Goal: Task Accomplishment & Management: Complete application form

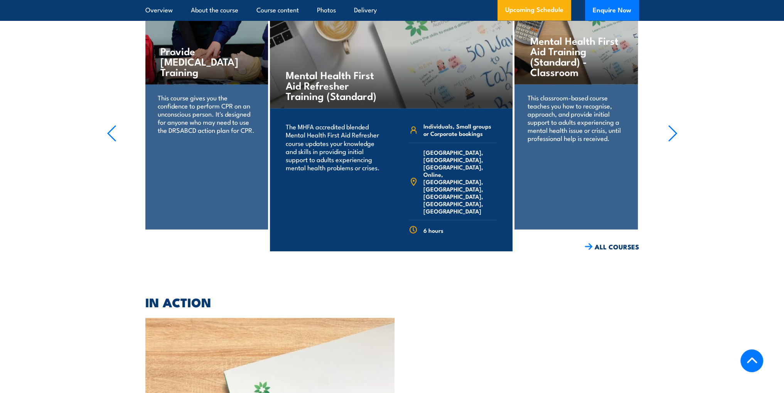
scroll to position [1774, 0]
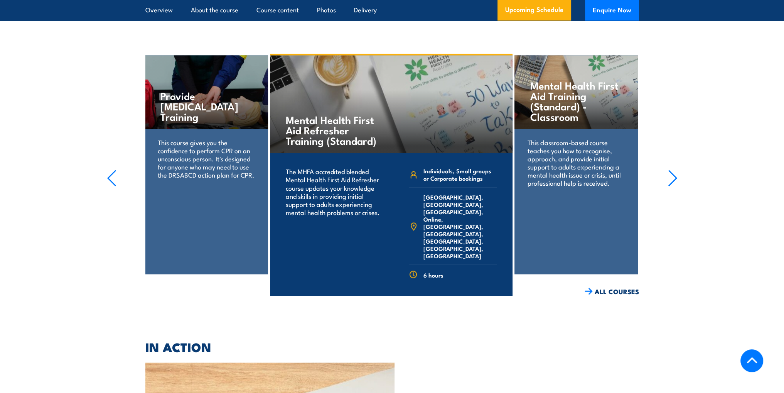
click at [573, 152] on p "This classroom-based course teaches you how to recognise, approach, and provide…" at bounding box center [576, 162] width 97 height 49
click at [577, 239] on div "Mental Health First Aid Training (Standard) - Classroom This classroom-based co…" at bounding box center [575, 164] width 123 height 219
click at [673, 169] on icon "button" at bounding box center [673, 177] width 10 height 17
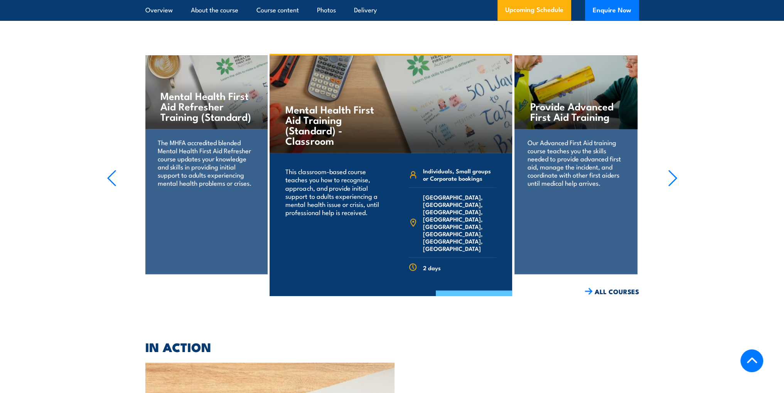
click at [486, 290] on link "COURSE DETAILS" at bounding box center [474, 300] width 76 height 20
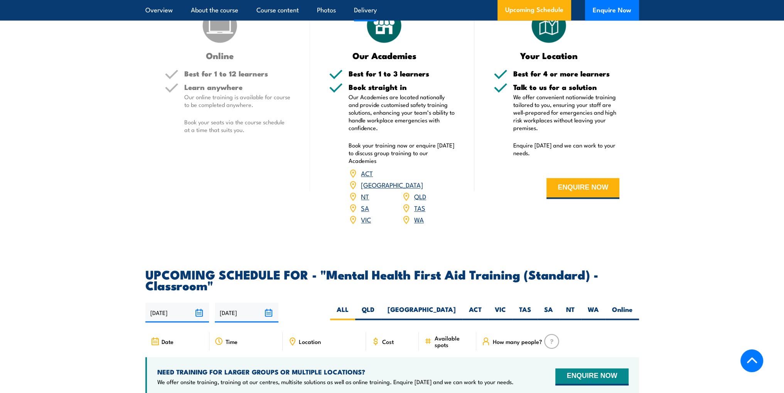
scroll to position [1118, 0]
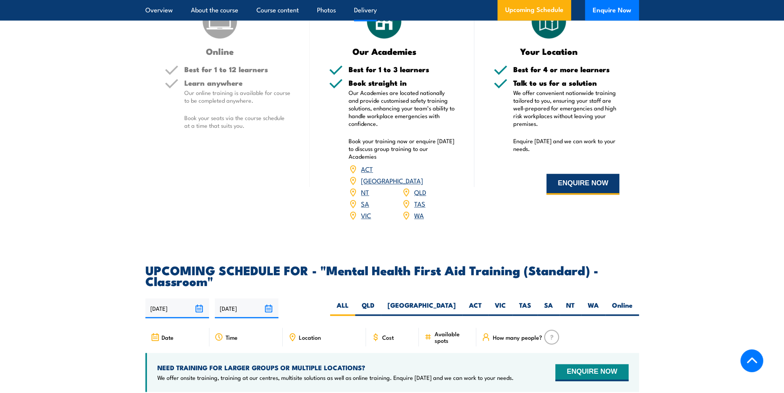
click at [578, 194] on button "ENQUIRE NOW" at bounding box center [582, 184] width 73 height 21
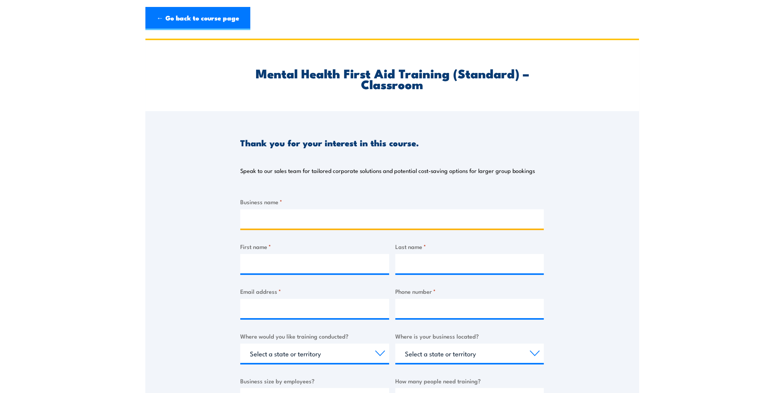
click at [352, 216] on input "Business name *" at bounding box center [391, 218] width 303 height 19
type input "Colgate Palmolive"
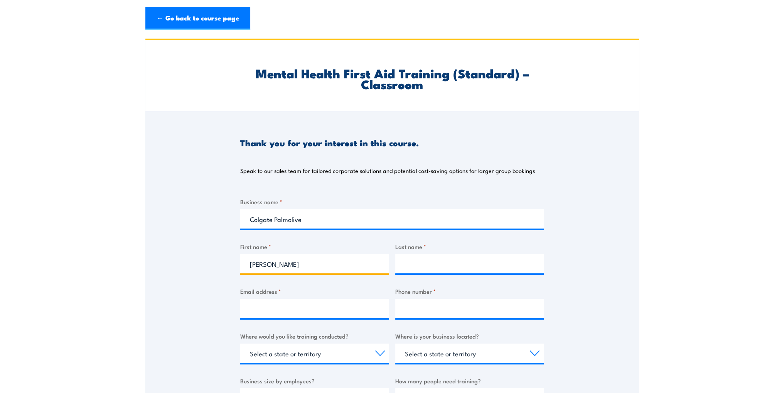
type input "Gowtham"
type input "Subramanian"
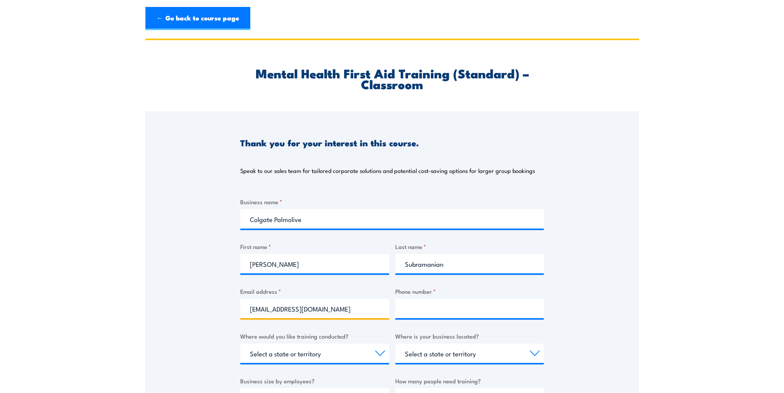
type input "gowtham_subramanian@colpal.com"
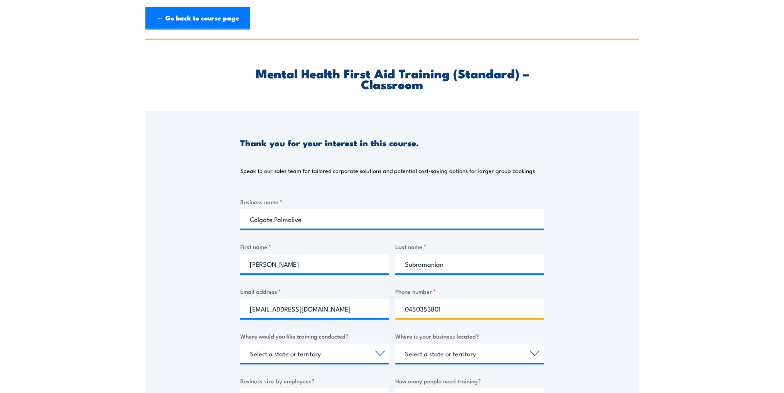
type input "0450353801"
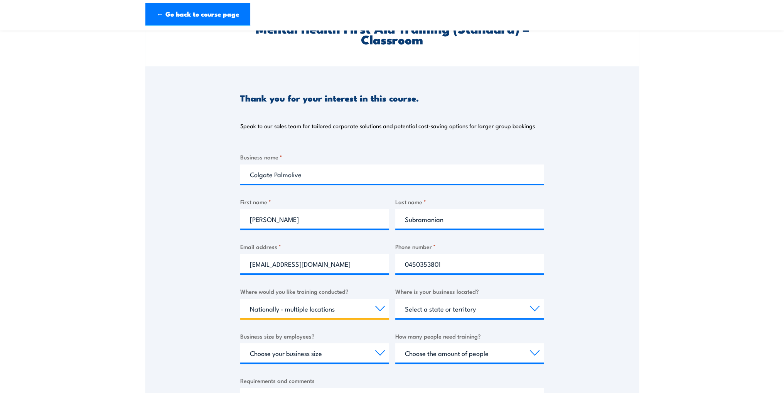
scroll to position [116, 0]
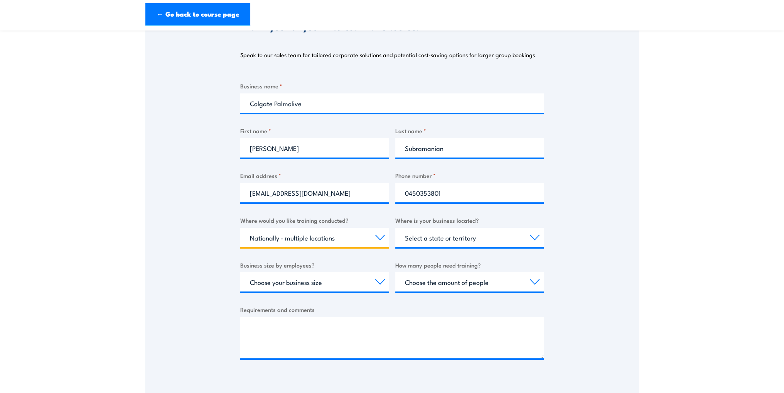
click at [360, 239] on select "Select a state or territory Nationally - multiple locations QLD NSW VIC SA ACT …" at bounding box center [314, 237] width 149 height 19
select select "[GEOGRAPHIC_DATA]"
click at [240, 228] on select "Select a state or territory Nationally - multiple locations QLD NSW VIC SA ACT …" at bounding box center [314, 237] width 149 height 19
click at [495, 240] on select "Select a state or territory QLD NSW VIC SA ACT WA TAS NT" at bounding box center [469, 237] width 149 height 19
select select "[GEOGRAPHIC_DATA]"
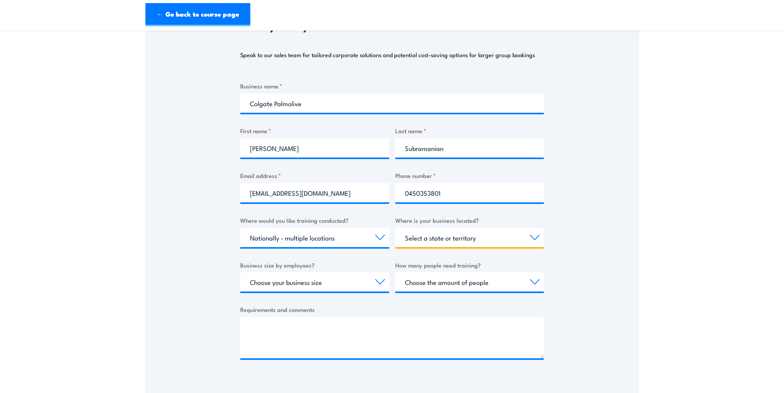
click at [395, 228] on select "Select a state or territory QLD NSW VIC SA ACT WA TAS NT" at bounding box center [469, 237] width 149 height 19
click at [462, 236] on select "Select a state or territory QLD NSW VIC SA ACT WA TAS NT" at bounding box center [469, 237] width 149 height 19
click at [395, 228] on select "Select a state or territory QLD NSW VIC SA ACT WA TAS NT" at bounding box center [469, 237] width 149 height 19
click at [350, 284] on select "Choose your business size 1 to 19 20 to 199 200+" at bounding box center [314, 281] width 149 height 19
select select "200+"
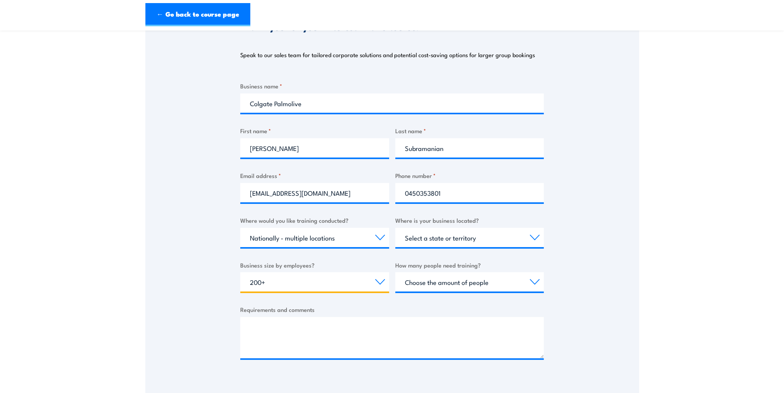
click at [240, 272] on select "Choose your business size 1 to 19 20 to 199 200+" at bounding box center [314, 281] width 149 height 19
click at [469, 284] on select "Choose the amount of people 1 to 4 5 to 19 20+" at bounding box center [469, 281] width 149 height 19
select select "1 to 4"
click at [395, 272] on select "Choose the amount of people 1 to 4 5 to 19 20+" at bounding box center [469, 281] width 149 height 19
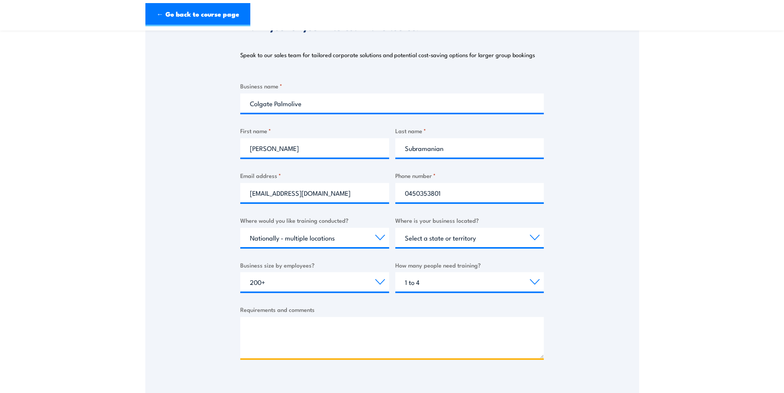
click at [304, 327] on textarea "Requirements and comments" at bounding box center [391, 337] width 303 height 41
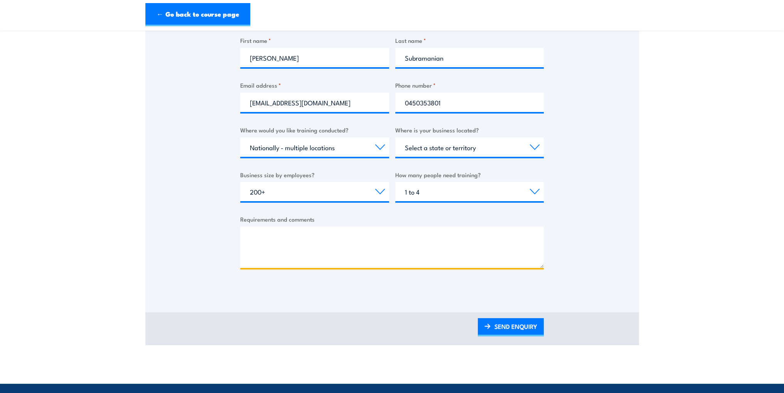
scroll to position [308, 0]
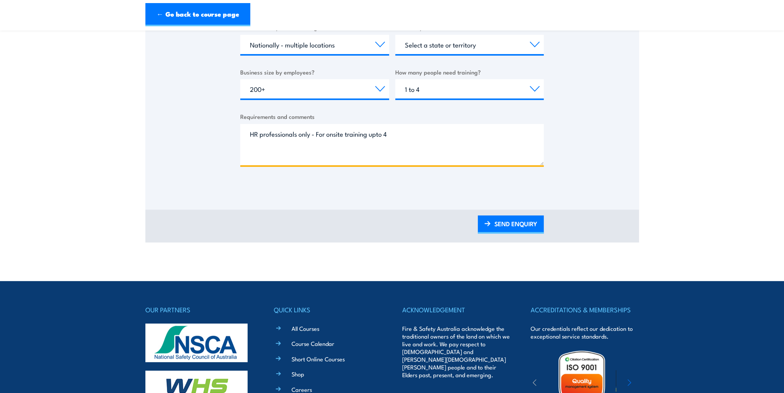
type textarea "HR professionals only - For onsite training upto 4"
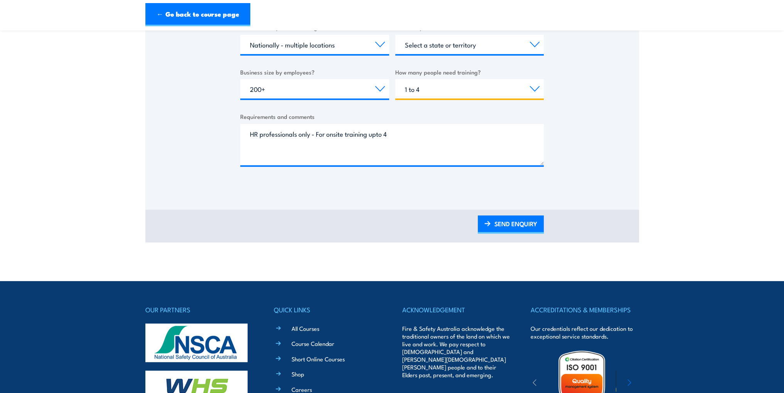
click at [524, 93] on select "Choose the amount of people 1 to 4 5 to 19 20+" at bounding box center [469, 88] width 149 height 19
select select "5 to 19"
click at [395, 79] on select "Choose the amount of people 1 to 4 5 to 19 20+" at bounding box center [469, 88] width 149 height 19
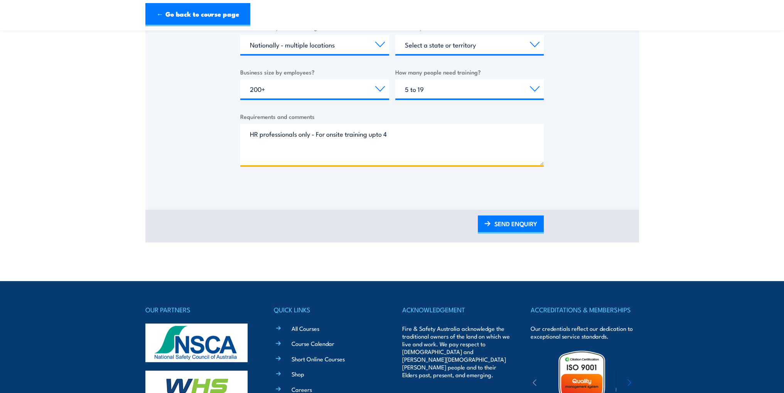
drag, startPoint x: 395, startPoint y: 133, endPoint x: 393, endPoint y: 126, distance: 6.8
click at [394, 132] on textarea "HR professionals only - For onsite training upto 4" at bounding box center [391, 144] width 303 height 41
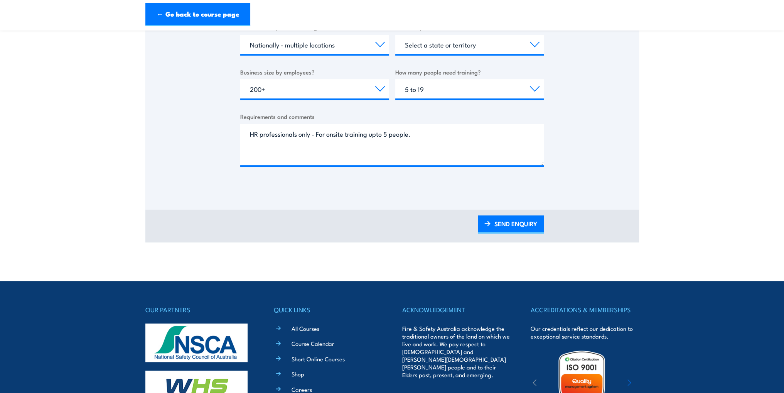
click at [612, 197] on div "Thank you for your interest in this course. Speak to our sales team for tailore…" at bounding box center [392, 6] width 494 height 407
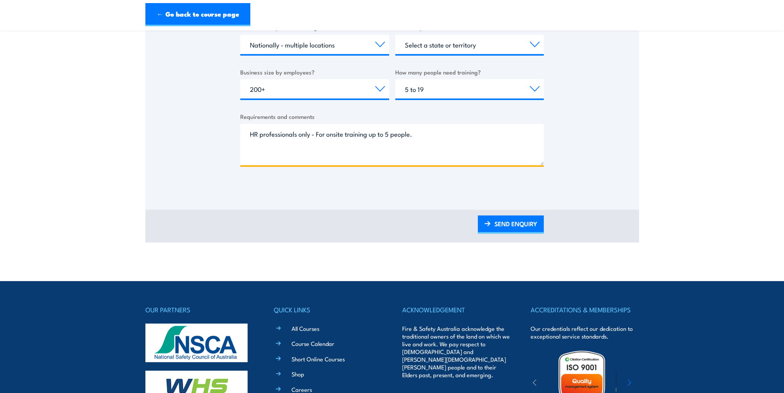
click at [474, 141] on textarea "HR professionals only - For onsite training up to 5 people." at bounding box center [391, 144] width 303 height 41
type textarea "HR professionals only - For onsite training up to 5 people."
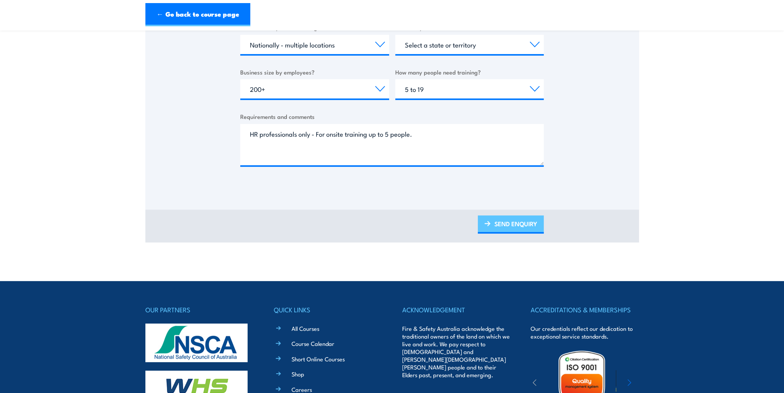
click at [516, 226] on link "SEND ENQUIRY" at bounding box center [511, 224] width 66 height 18
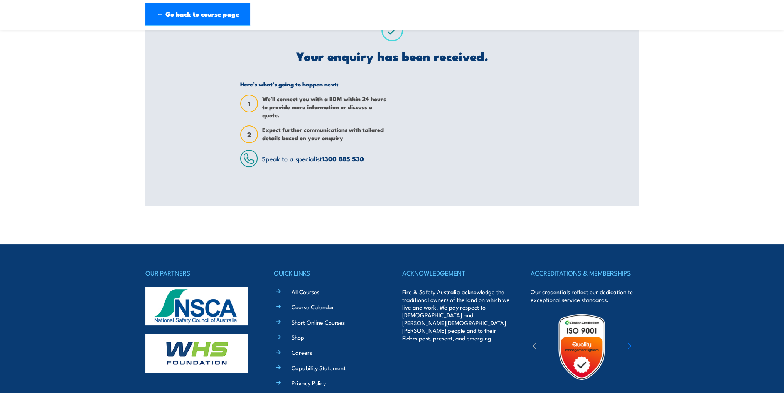
scroll to position [0, 0]
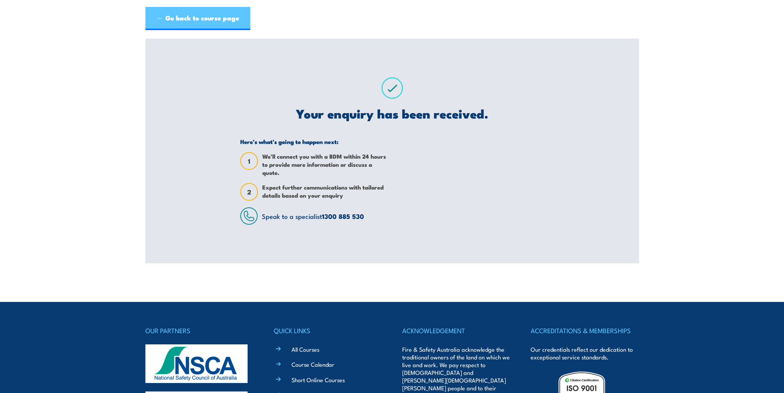
click at [201, 16] on link "← Go back to course page" at bounding box center [197, 18] width 105 height 23
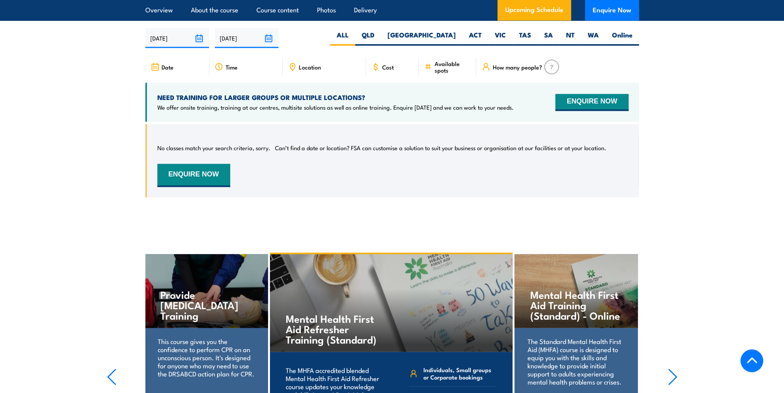
scroll to position [1389, 0]
click at [672, 136] on section "UPCOMING SCHEDULE FOR - "Mental Health First Aid Training (Standard) - Classroo…" at bounding box center [392, 101] width 784 height 214
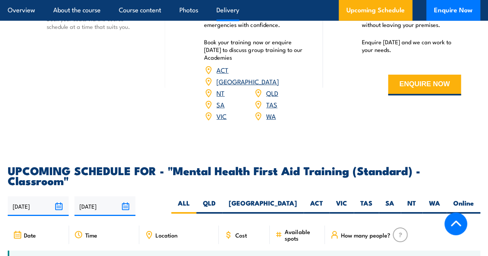
scroll to position [1301, 0]
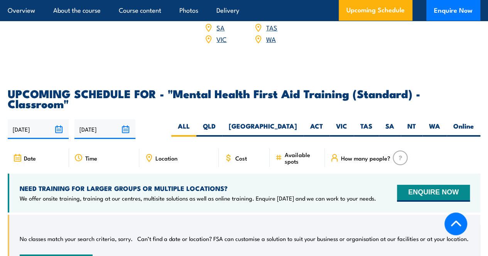
drag, startPoint x: 125, startPoint y: 62, endPoint x: 163, endPoint y: 65, distance: 38.7
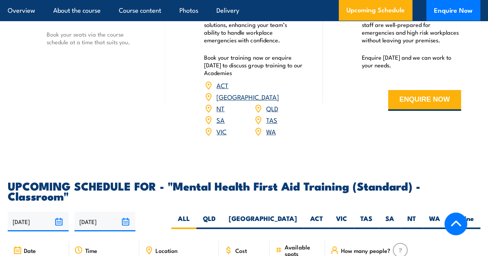
scroll to position [1185, 0]
